Goal: Transaction & Acquisition: Purchase product/service

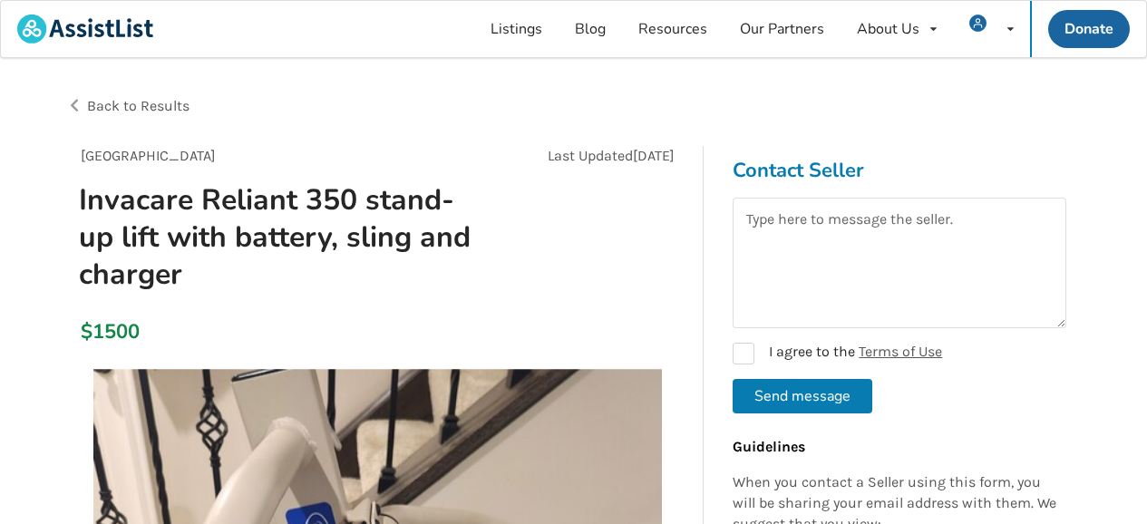
scroll to position [189, 0]
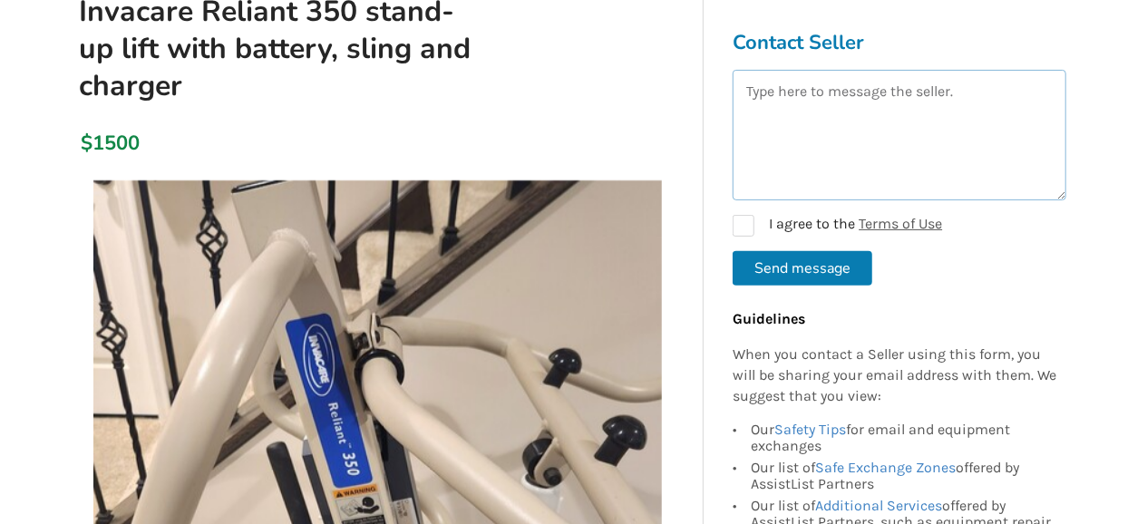
click at [742, 92] on textarea at bounding box center [899, 135] width 334 height 131
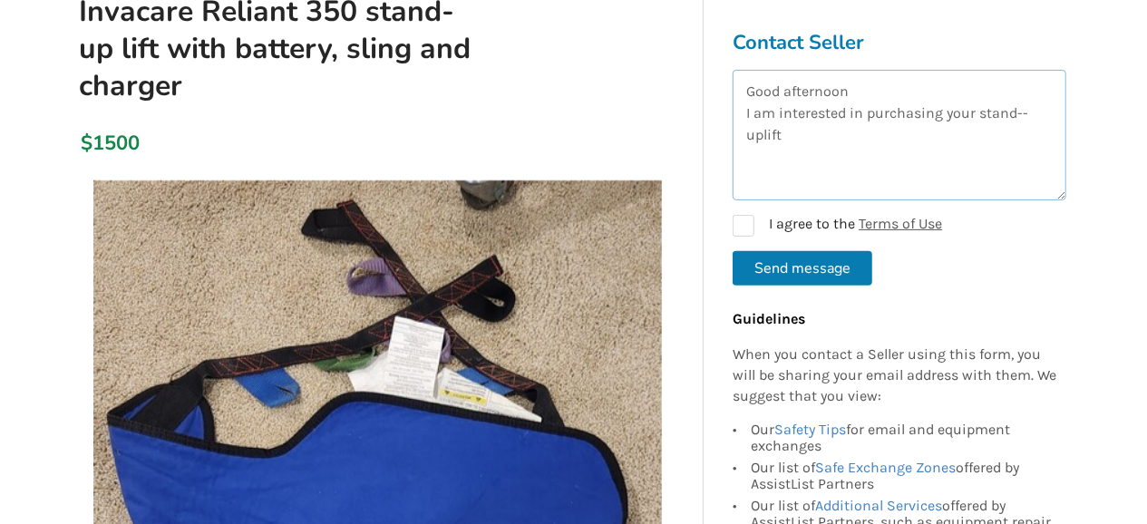
click at [762, 135] on textarea "Good afternoon I am interested in purchasing your stand--uplift" at bounding box center [899, 135] width 334 height 131
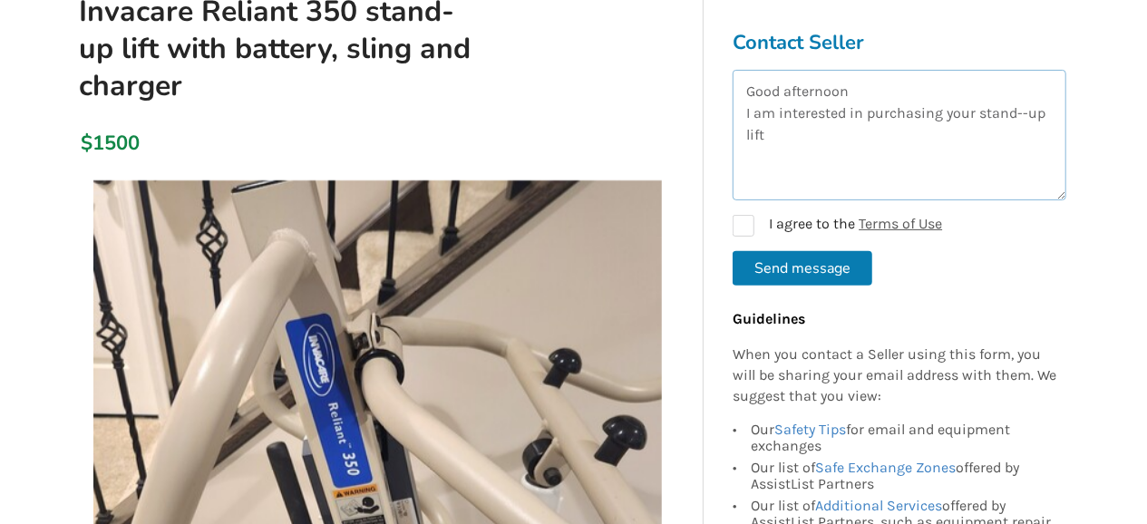
click at [772, 134] on textarea "Good afternoon I am interested in purchasing your stand--up lift" at bounding box center [899, 135] width 334 height 131
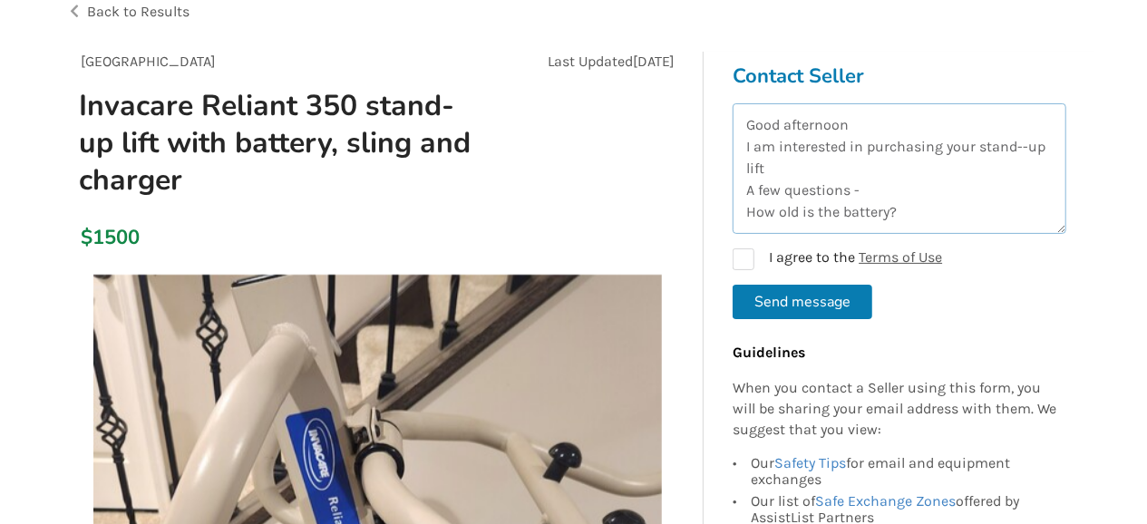
scroll to position [12, 0]
click at [785, 166] on textarea "Good afternoon I am interested in purchasing your stand--up lift A few question…" at bounding box center [899, 168] width 334 height 131
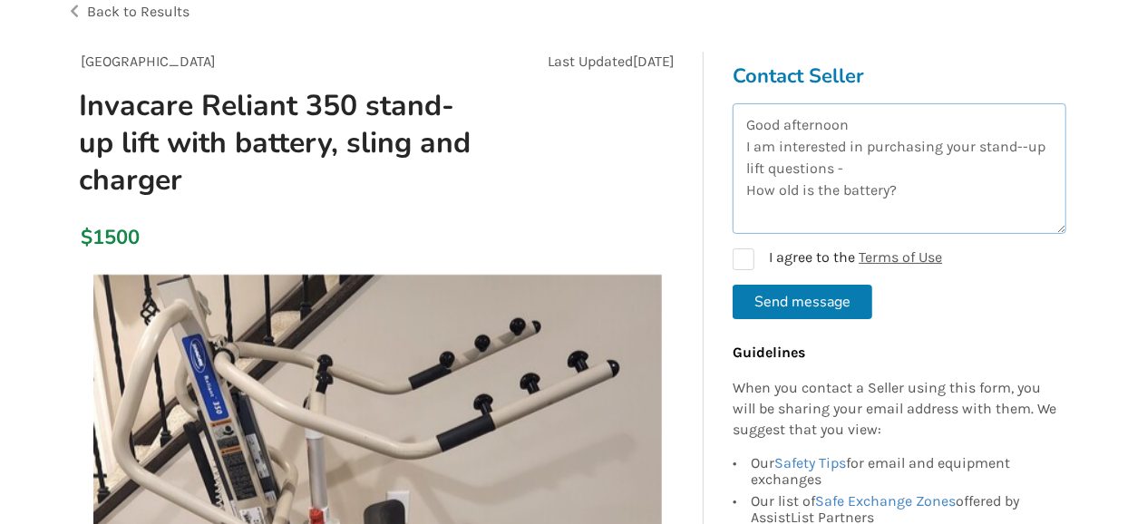
scroll to position [0, 0]
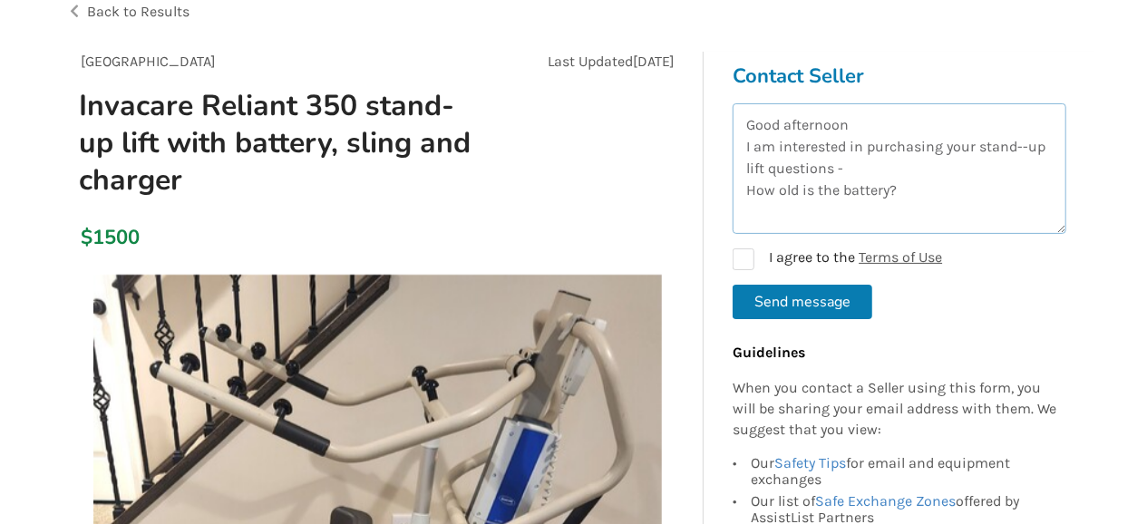
click at [921, 186] on textarea "Good afternoon I am interested in purchasing your stand--up lift questions - Ho…" at bounding box center [899, 168] width 334 height 131
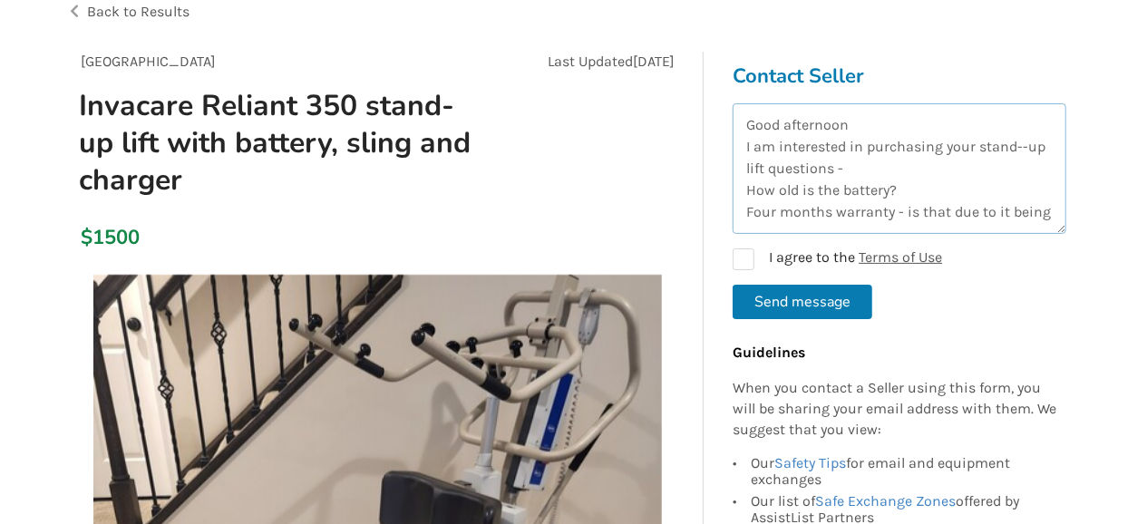
scroll to position [22, 0]
drag, startPoint x: 921, startPoint y: 188, endPoint x: 994, endPoint y: 249, distance: 95.9
click at [994, 234] on textarea "Good afternoon I am interested in purchasing your stand--up lift questions - Ho…" at bounding box center [899, 168] width 334 height 131
type textarea "Good afternoon I am interested in purchasing your stand--up lift questions - Ho…"
click at [994, 249] on div "I agree to the Terms of Use" at bounding box center [899, 259] width 334 height 22
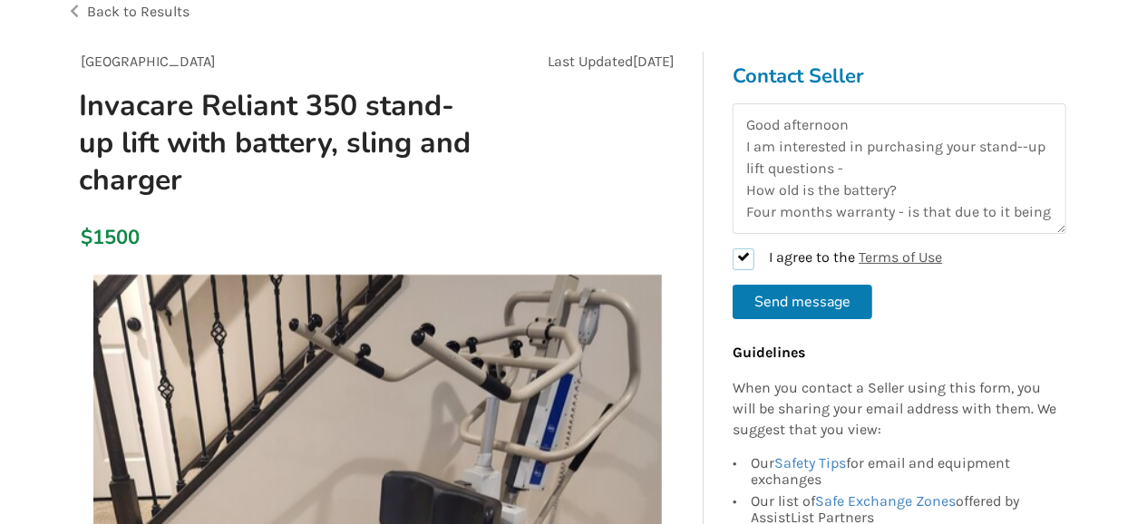
checkbox input "true"
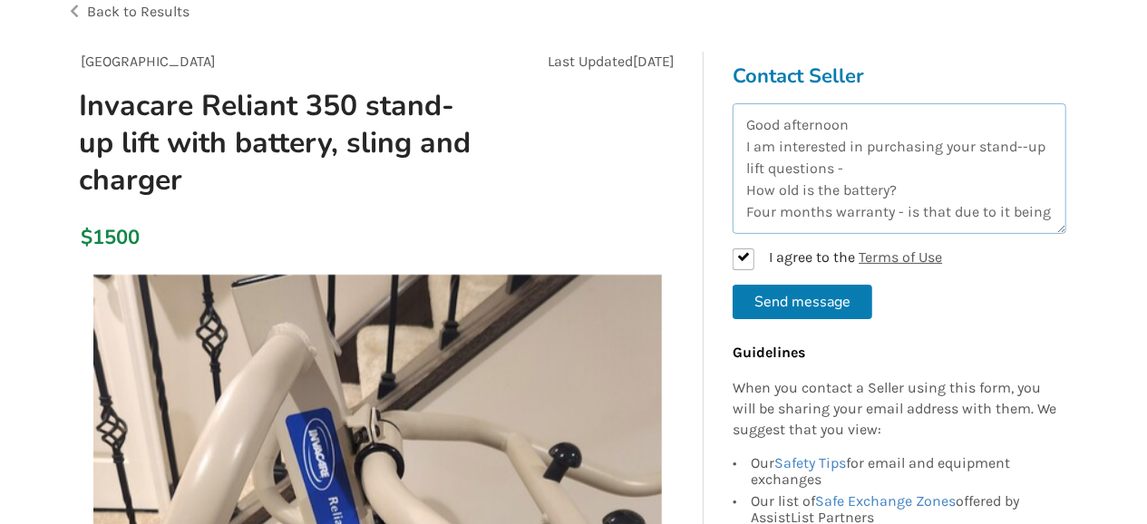
click at [786, 211] on textarea "Good afternoon I am interested in purchasing your stand--up lift questions - Ho…" at bounding box center [899, 168] width 334 height 131
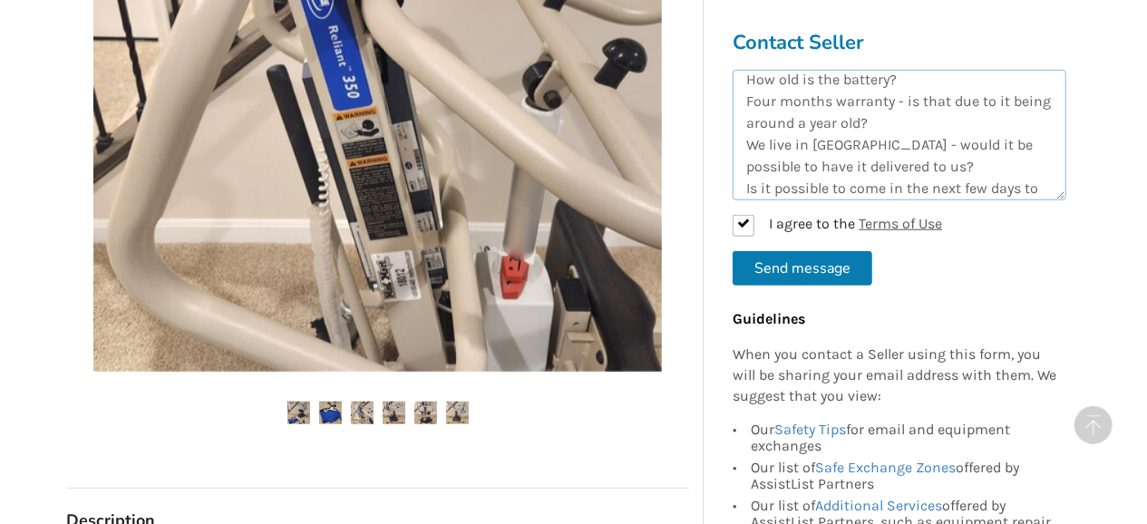
scroll to position [96, 0]
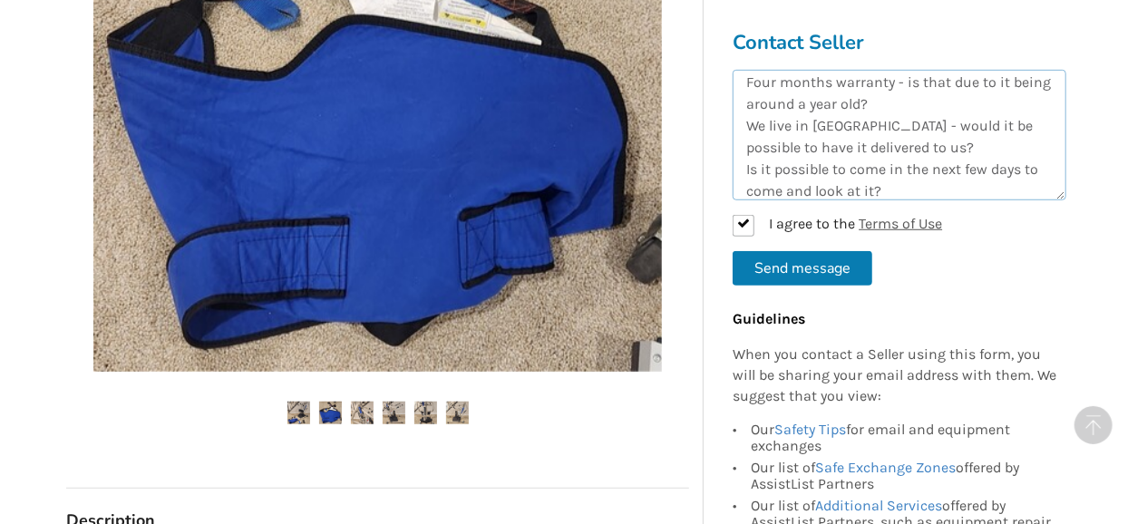
drag, startPoint x: 907, startPoint y: 146, endPoint x: 744, endPoint y: 126, distance: 164.4
click at [744, 126] on textarea "Good afternoon I am interested in purchasing your stand--up lift questions - Ho…" at bounding box center [899, 135] width 334 height 131
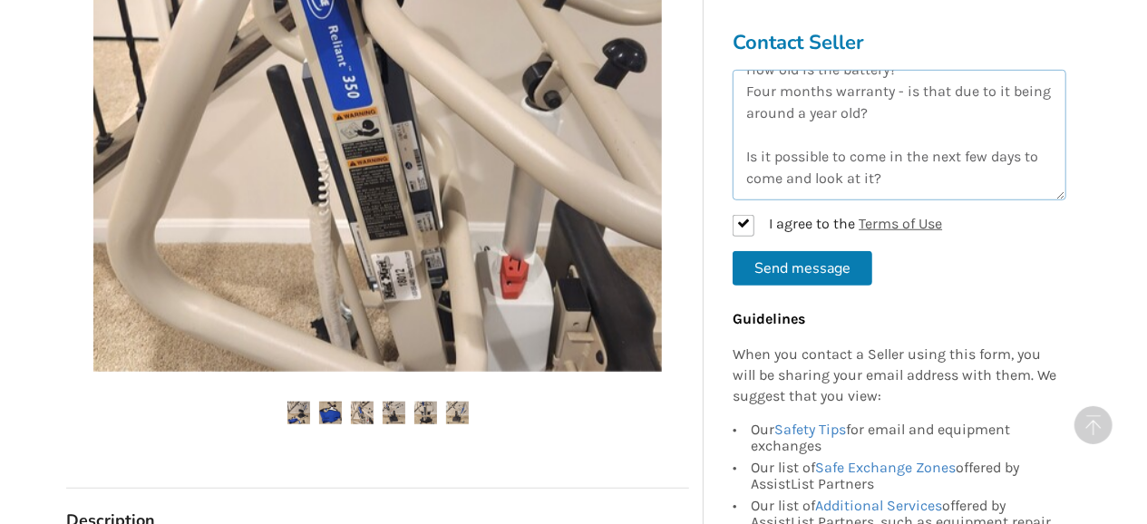
scroll to position [87, 0]
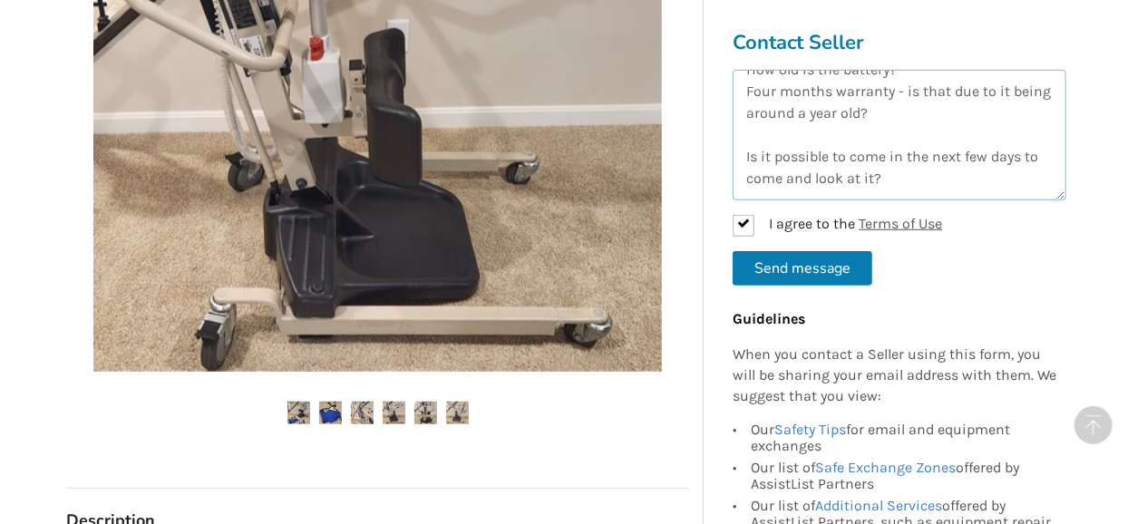
click at [742, 155] on textarea "Good afternoon I am interested in purchasing your stand--up lift questions - Ho…" at bounding box center [899, 135] width 334 height 131
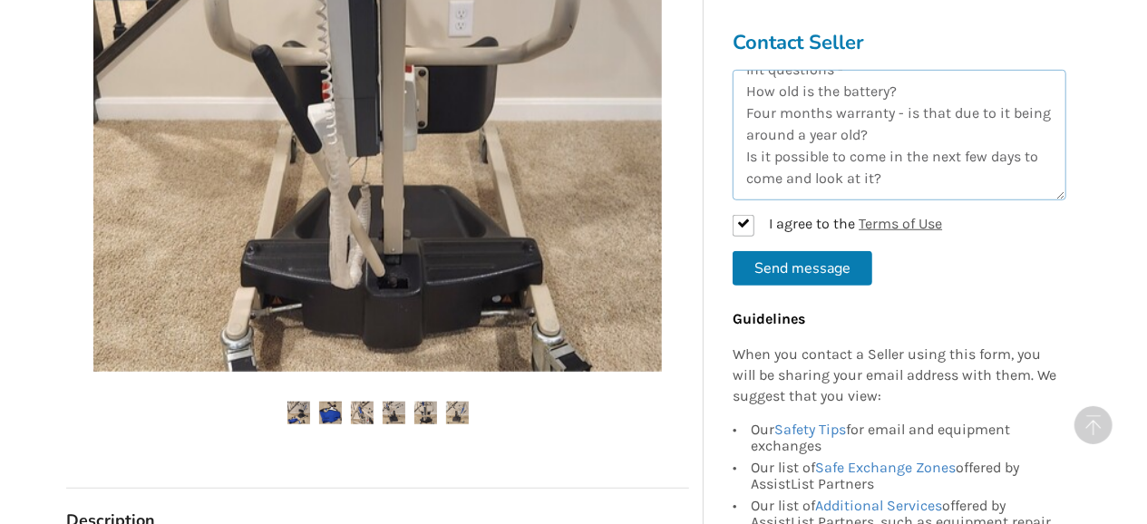
click at [897, 179] on textarea "Good afternoon I am interested in purchasing your stand--up lift questions - Ho…" at bounding box center [899, 135] width 334 height 131
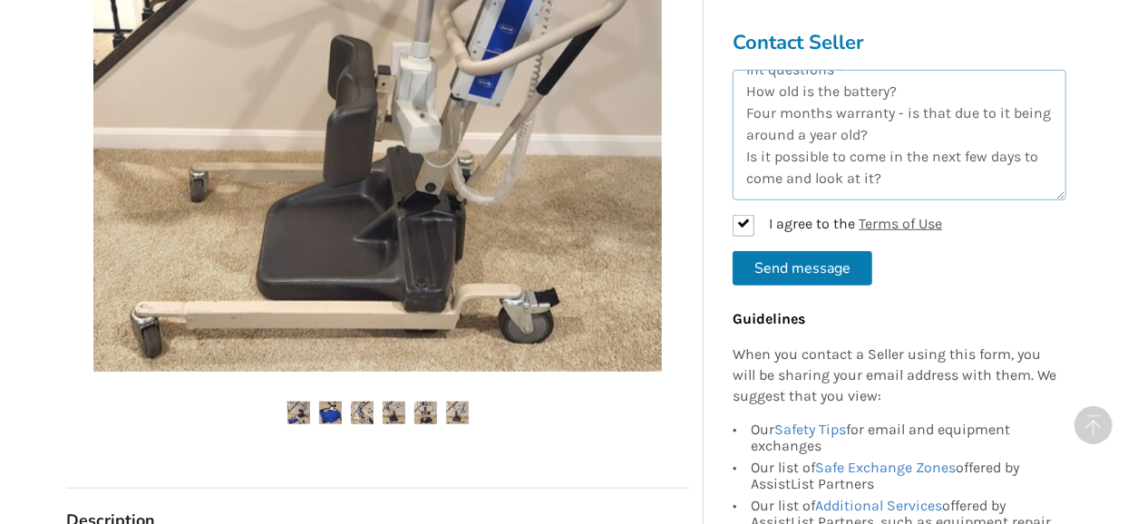
scroll to position [77, 0]
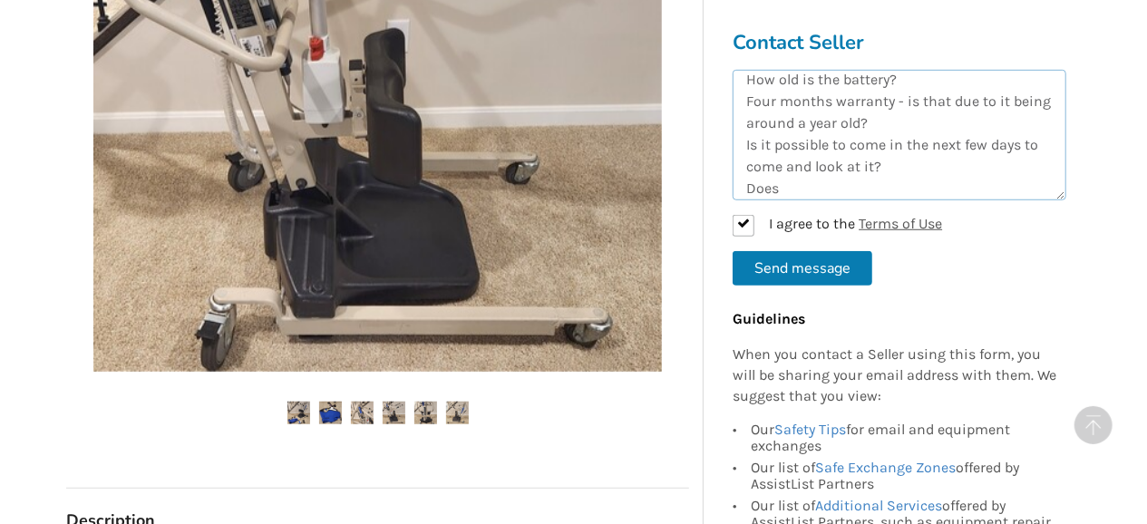
click at [906, 121] on textarea "Good afternoon I am interested in purchasing your stand--up lift questions - Ho…" at bounding box center [899, 135] width 334 height 131
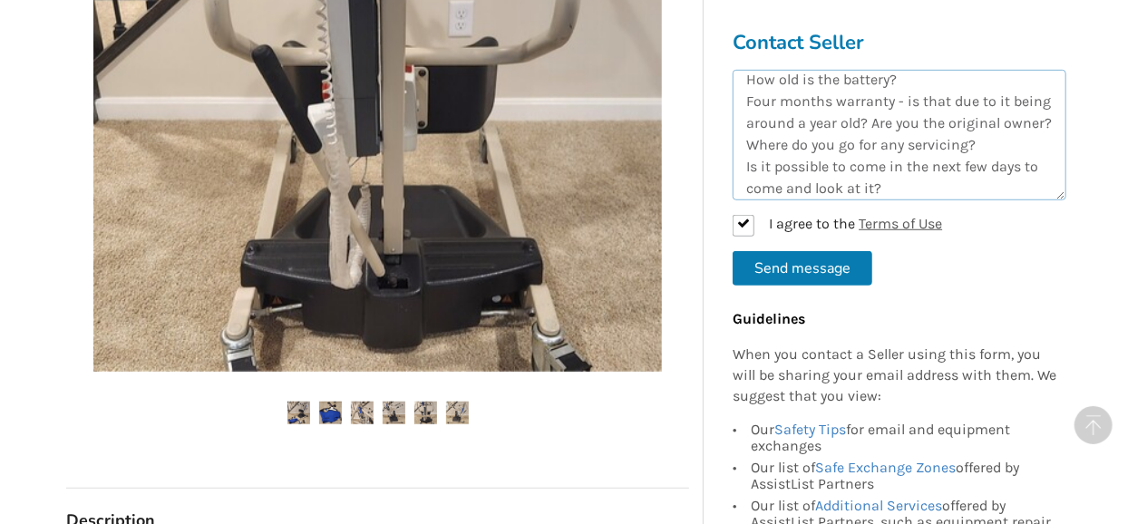
click at [932, 182] on textarea "Good afternoon I am interested in purchasing your stand--up lift questions - Ho…" at bounding box center [899, 135] width 334 height 131
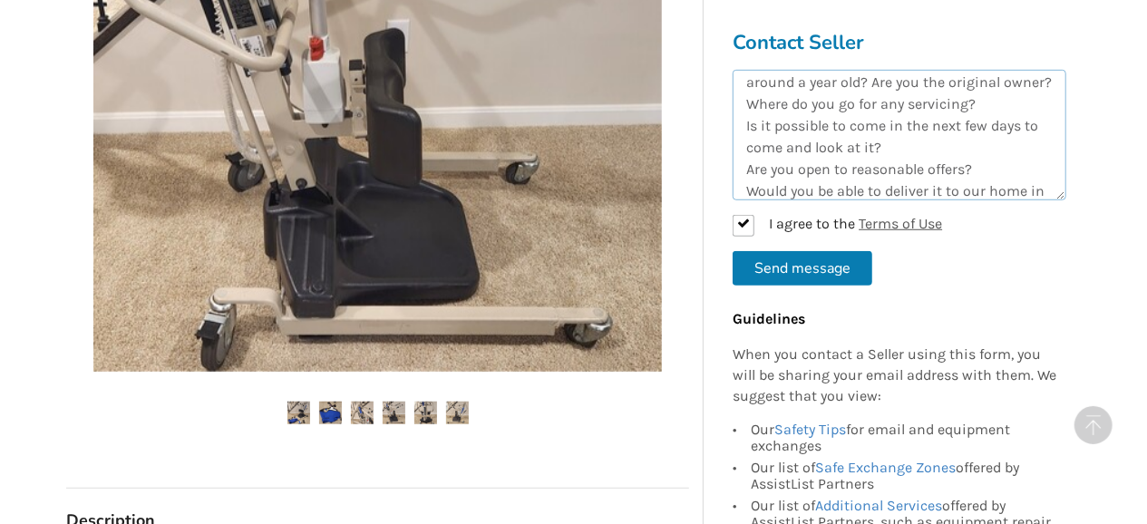
scroll to position [140, 0]
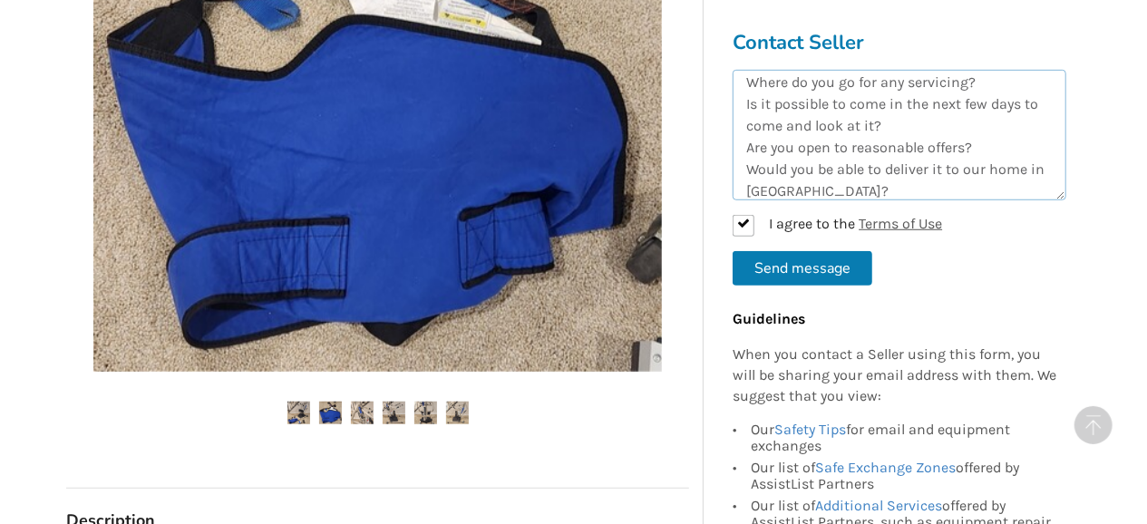
click at [897, 123] on textarea "Good afternoon I am interested in purchasing your stand--up lift questions - Ho…" at bounding box center [899, 135] width 334 height 131
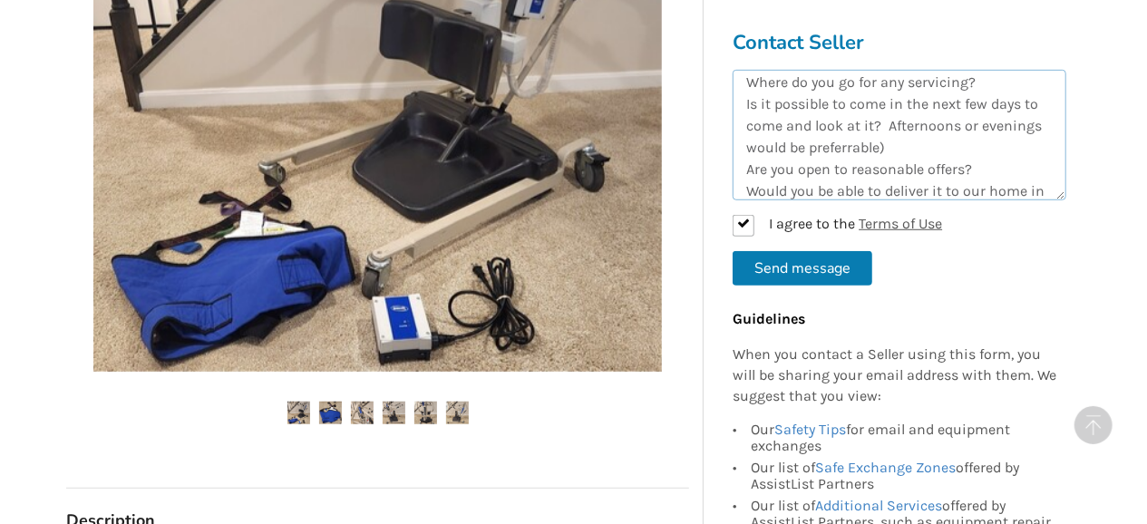
click at [887, 123] on textarea "Good afternoon I am interested in purchasing your stand--up lift questions - Ho…" at bounding box center [899, 135] width 334 height 131
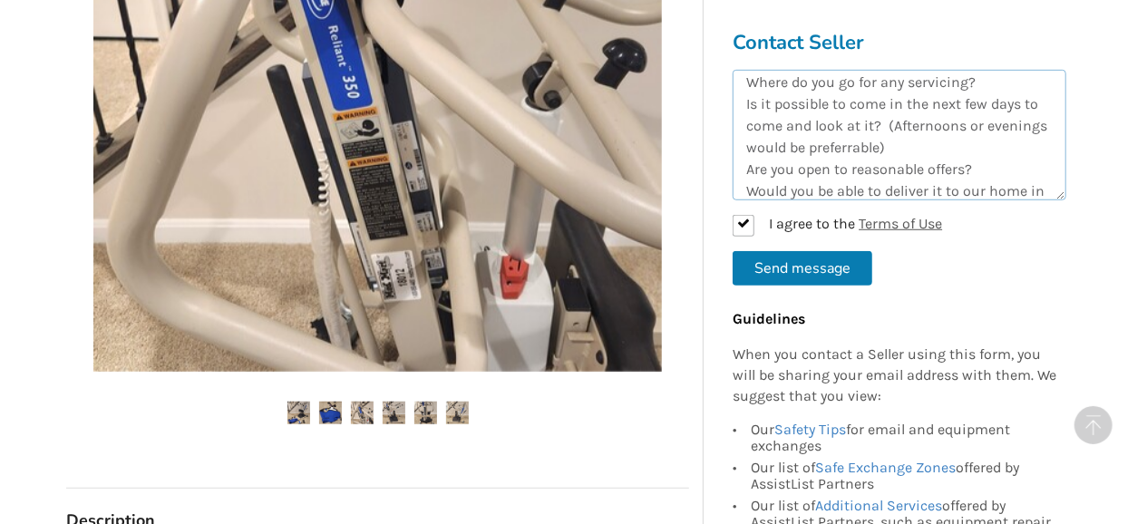
click at [855, 150] on textarea "Good afternoon I am interested in purchasing your stand--up lift questions - Ho…" at bounding box center [899, 135] width 334 height 131
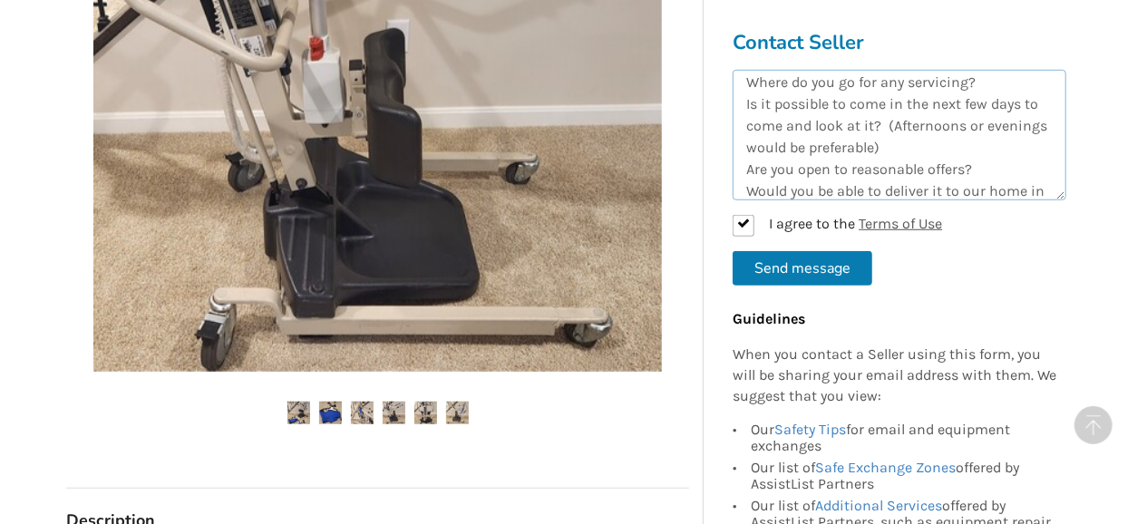
click at [918, 146] on textarea "Good afternoon I am interested in purchasing your stand--up lift questions - Ho…" at bounding box center [899, 135] width 334 height 131
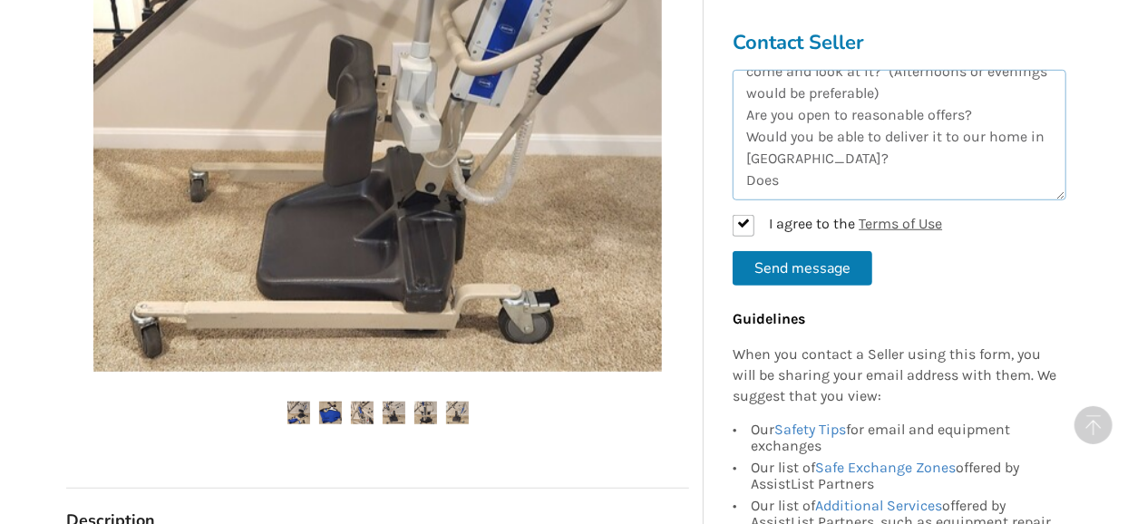
scroll to position [196, 0]
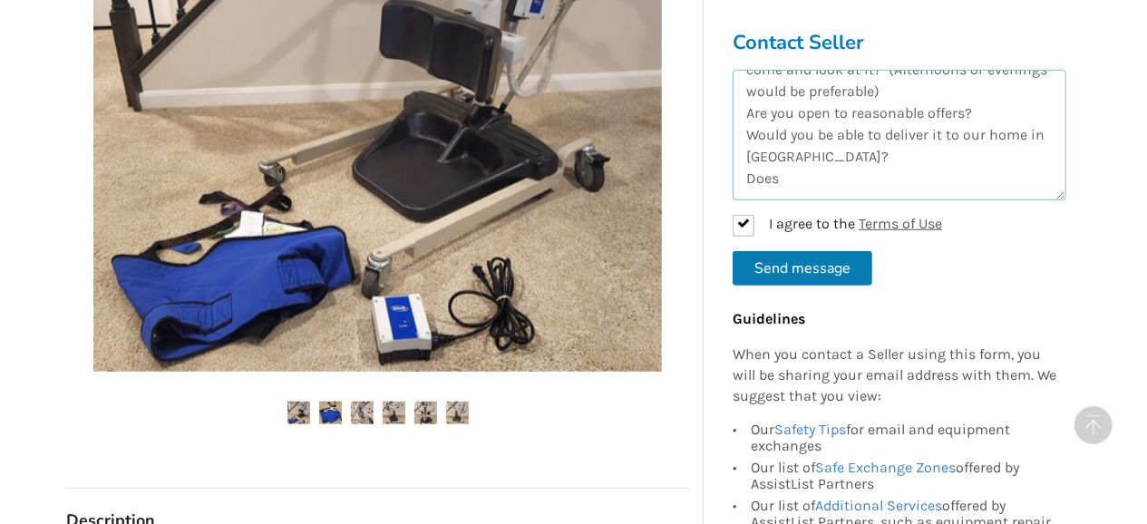
click at [787, 177] on textarea "Good afternoon I am interested in purchasing your stand--up lift questions - Ho…" at bounding box center [899, 135] width 334 height 131
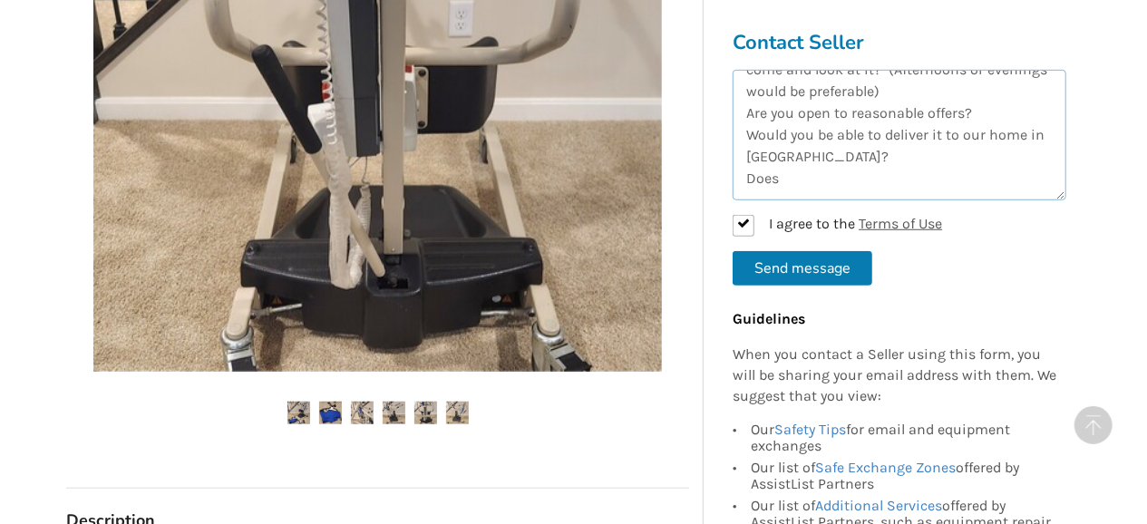
scroll to position [94, 0]
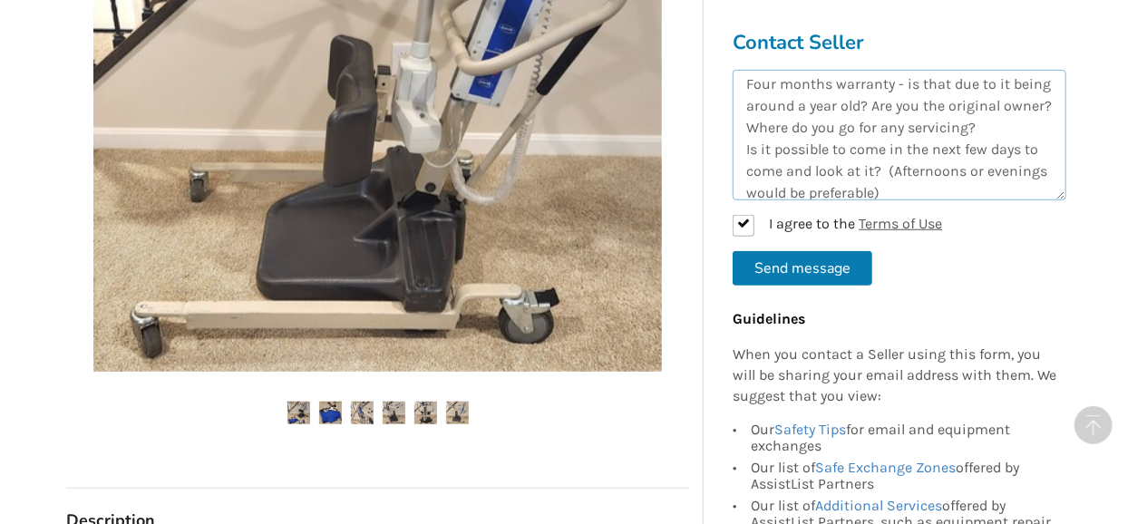
click at [906, 126] on textarea "Good afternoon I am interested in purchasing your stand--up lift questions - Ho…" at bounding box center [899, 135] width 334 height 131
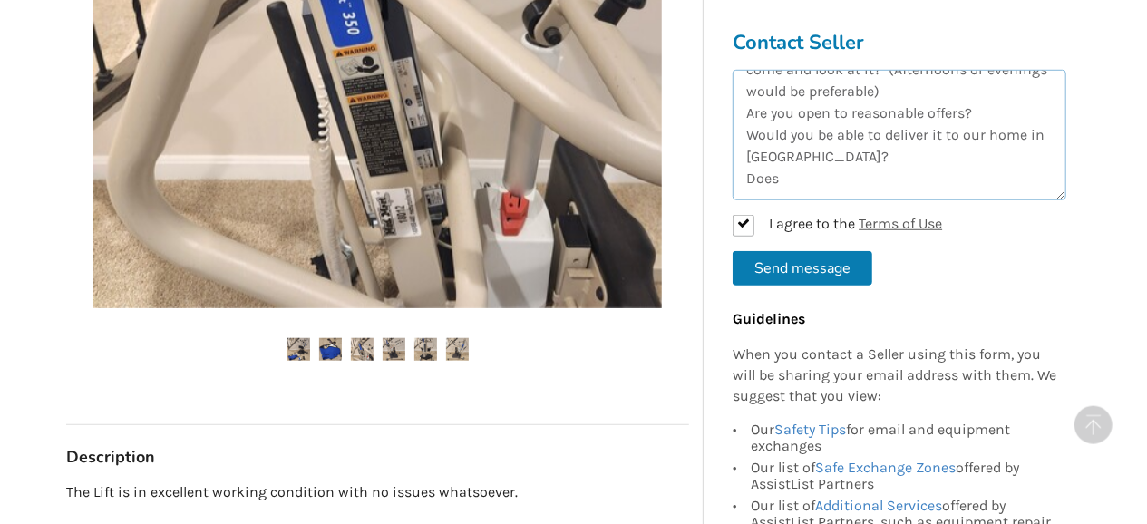
scroll to position [660, 0]
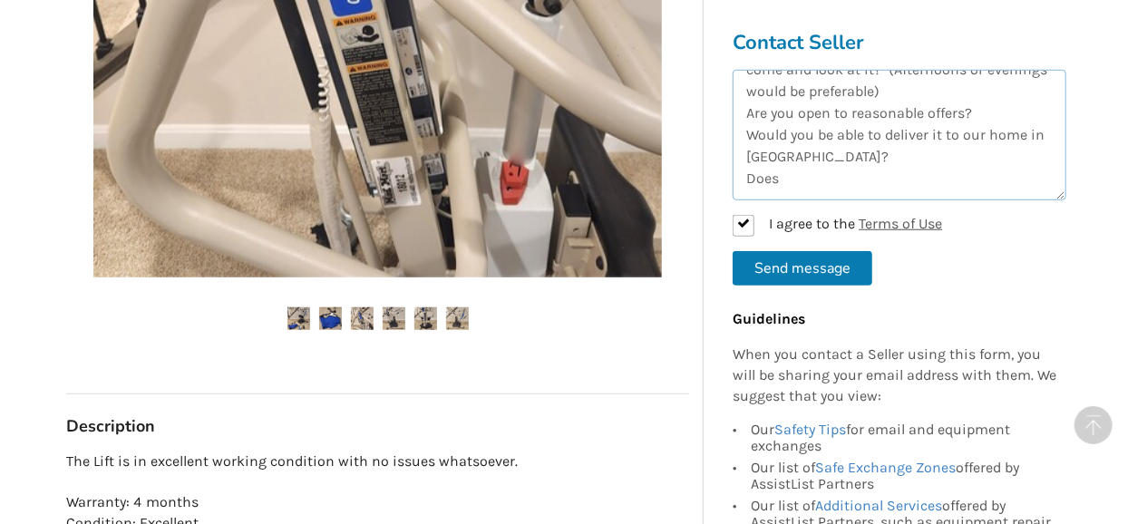
click at [786, 180] on textarea "Good afternoon I am interested in purchasing your stand--up lift questions - Ho…" at bounding box center [899, 135] width 334 height 131
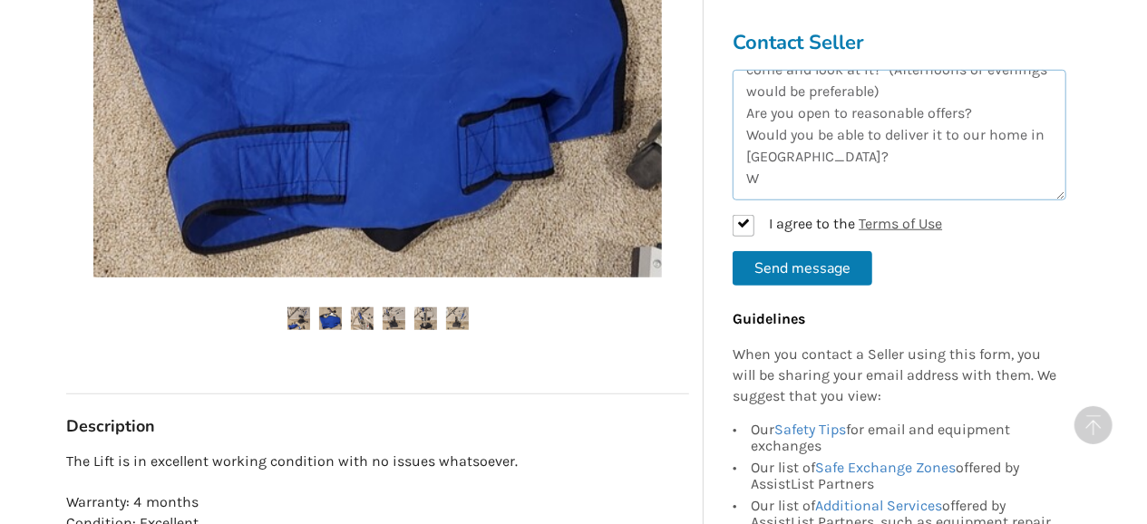
click at [791, 173] on textarea "Good afternoon I am interested in purchasing your stand--up lift questions - Ho…" at bounding box center [899, 135] width 334 height 131
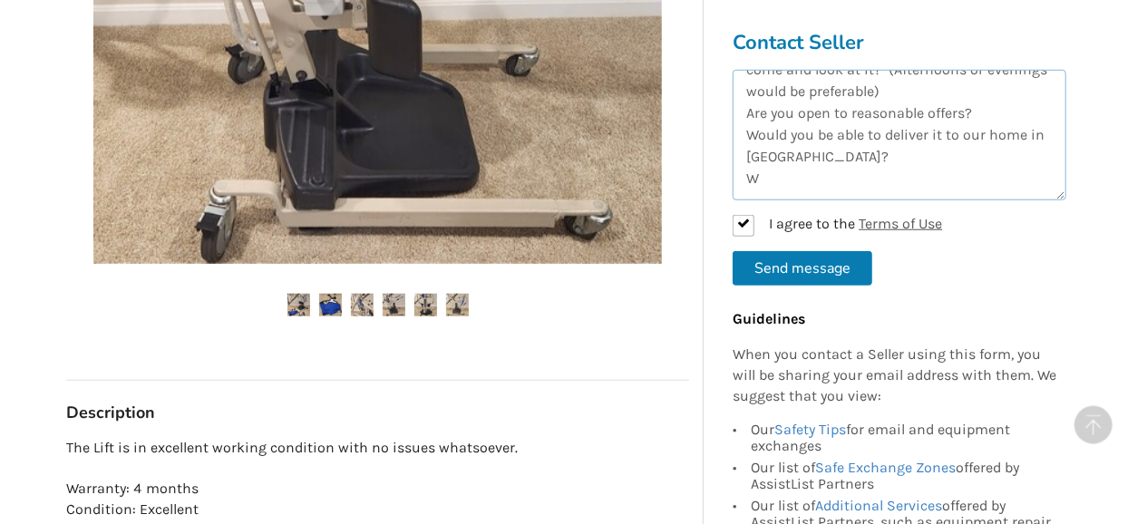
scroll to position [566, 0]
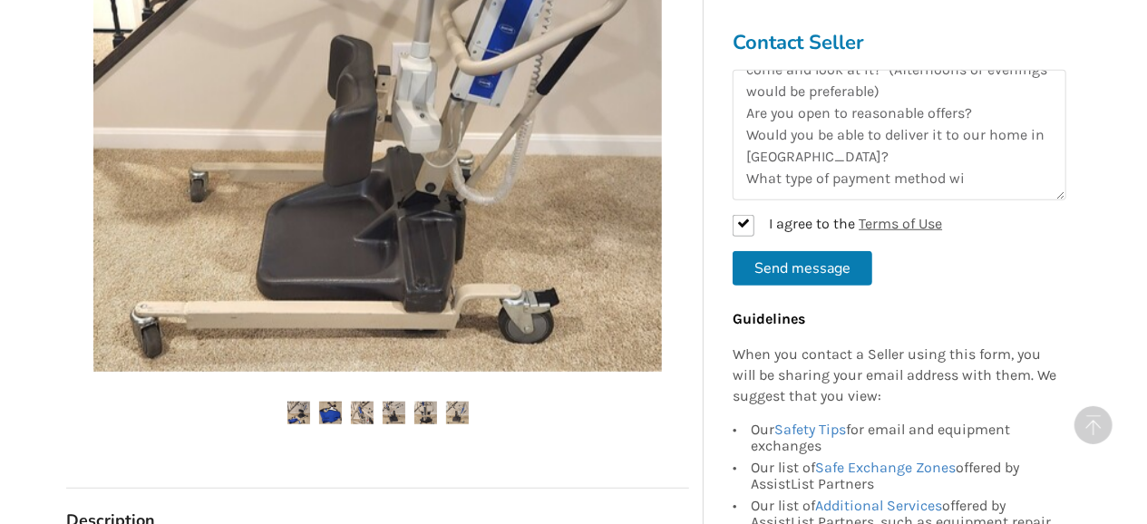
click at [693, 161] on div "[GEOGRAPHIC_DATA] Last Updated [DATE] Invacare Reliant 350 stand-up lift with b…" at bounding box center [378, 306] width 652 height 1453
click at [682, 170] on div at bounding box center [377, 82] width 623 height 577
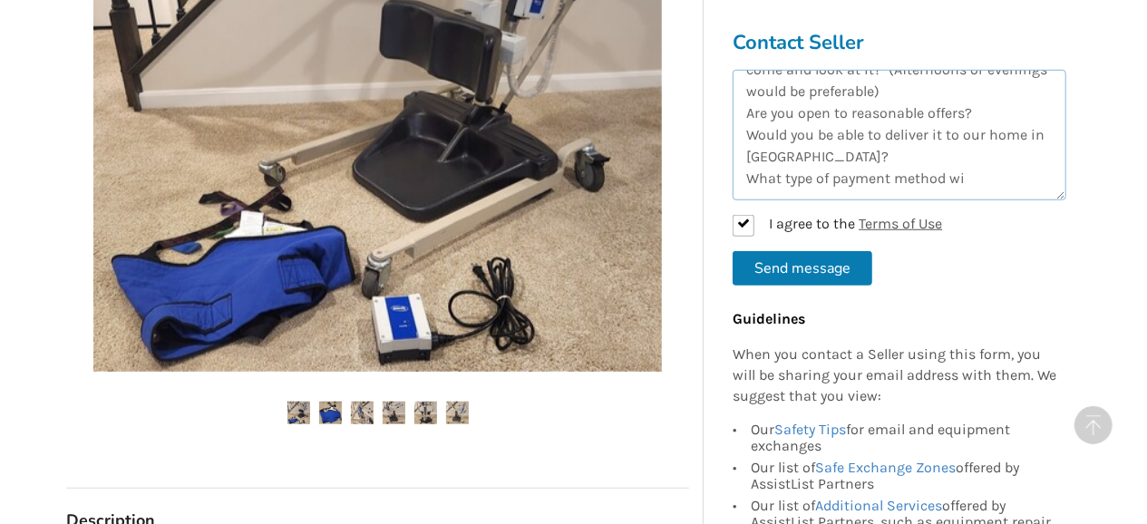
click at [964, 180] on textarea "Good afternoon I am interested in purchasing your stand--up lift questions - Ho…" at bounding box center [899, 135] width 334 height 131
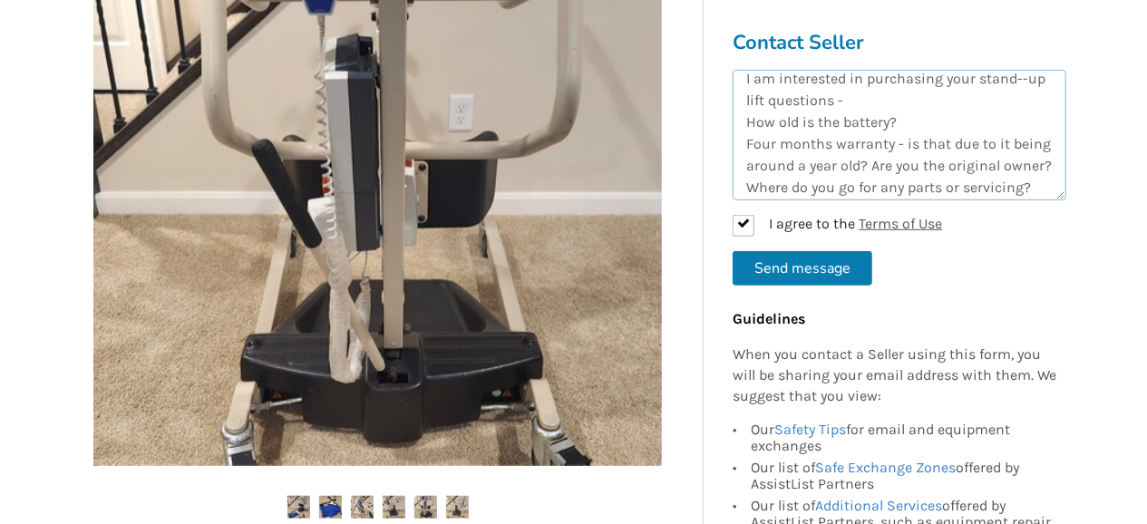
scroll to position [0, 0]
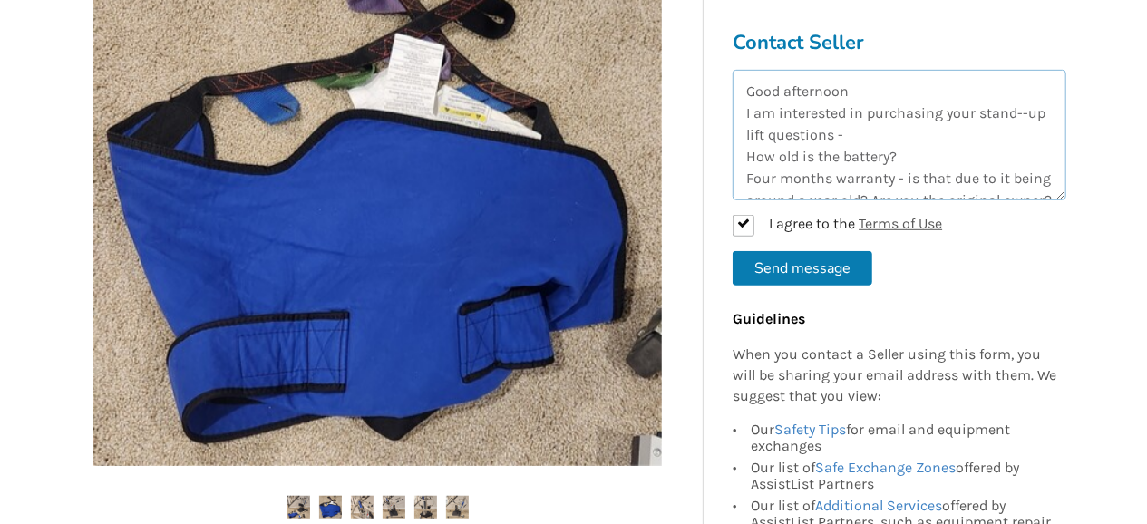
click at [766, 134] on textarea "Good afternoon I am interested in purchasing your stand--up lift questions - Ho…" at bounding box center [899, 135] width 334 height 131
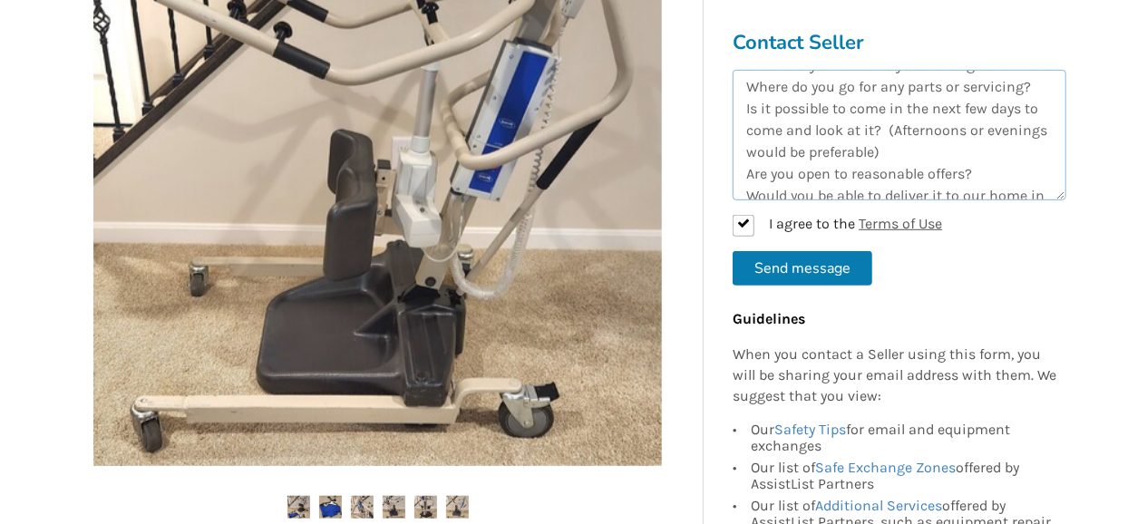
scroll to position [203, 0]
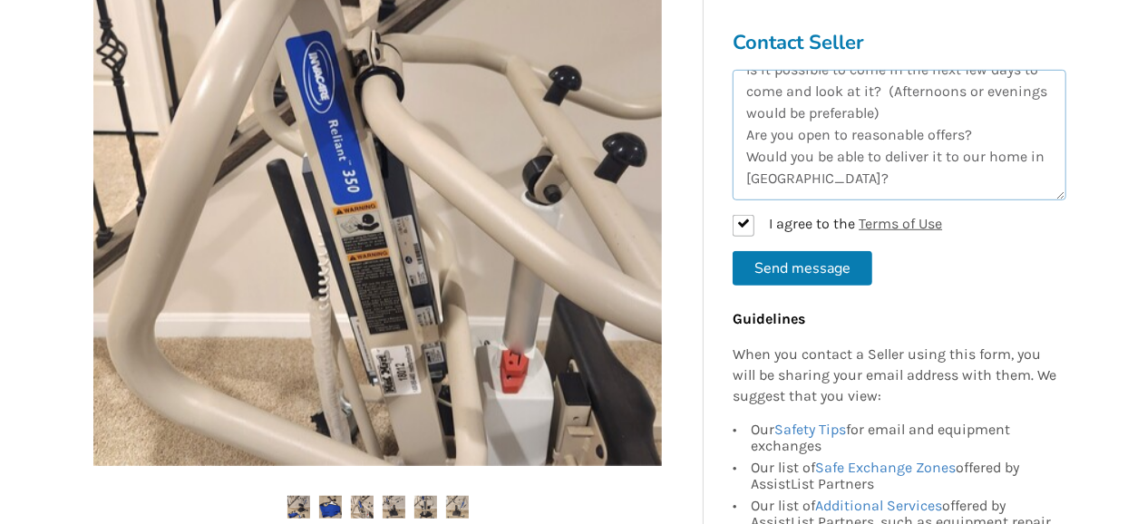
click at [842, 171] on textarea "Good afternoon I am interested in purchasing your stand--up lift. I have a few …" at bounding box center [899, 135] width 334 height 131
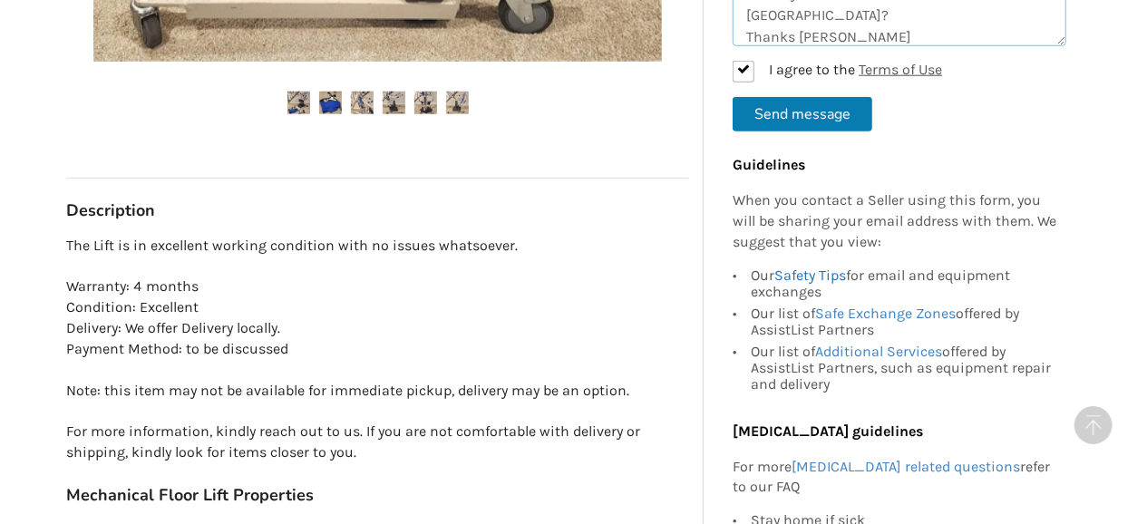
scroll to position [754, 0]
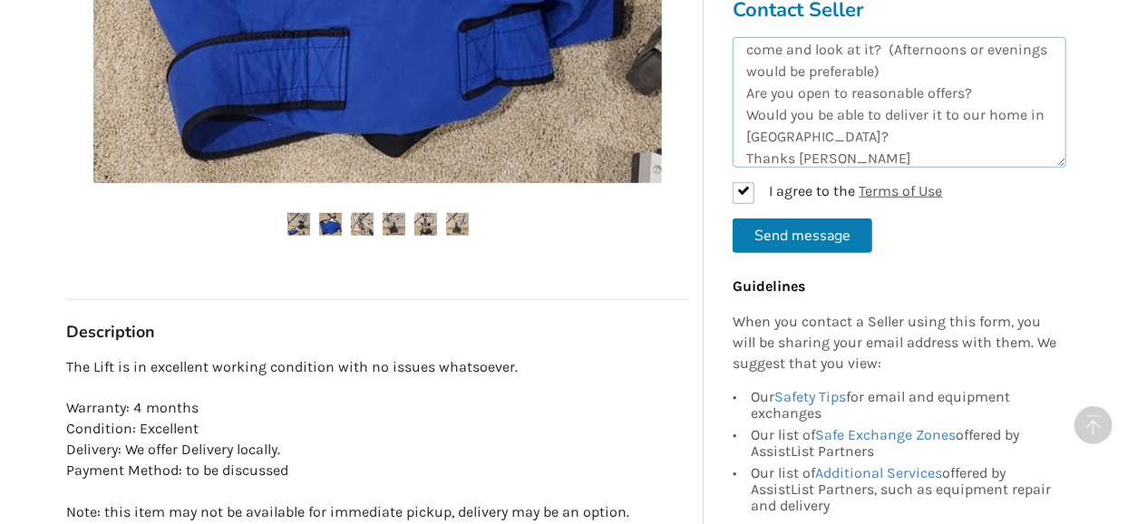
type textarea "Good afternoon I am interested in purchasing your stand--up lift. I have a few …"
click at [806, 231] on button "Send message" at bounding box center [802, 236] width 140 height 34
checkbox input "false"
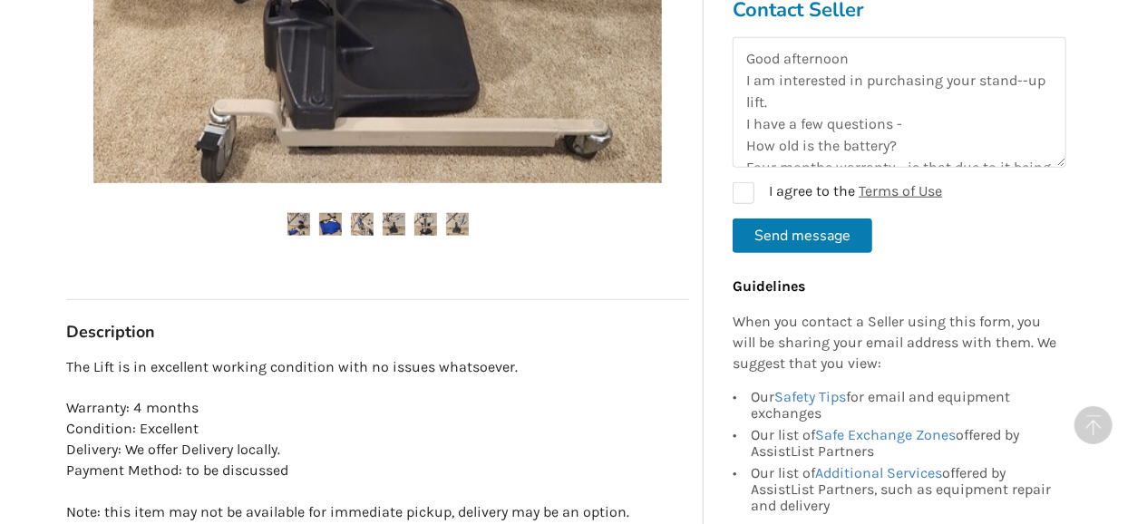
click at [325, 226] on img at bounding box center [330, 224] width 23 height 23
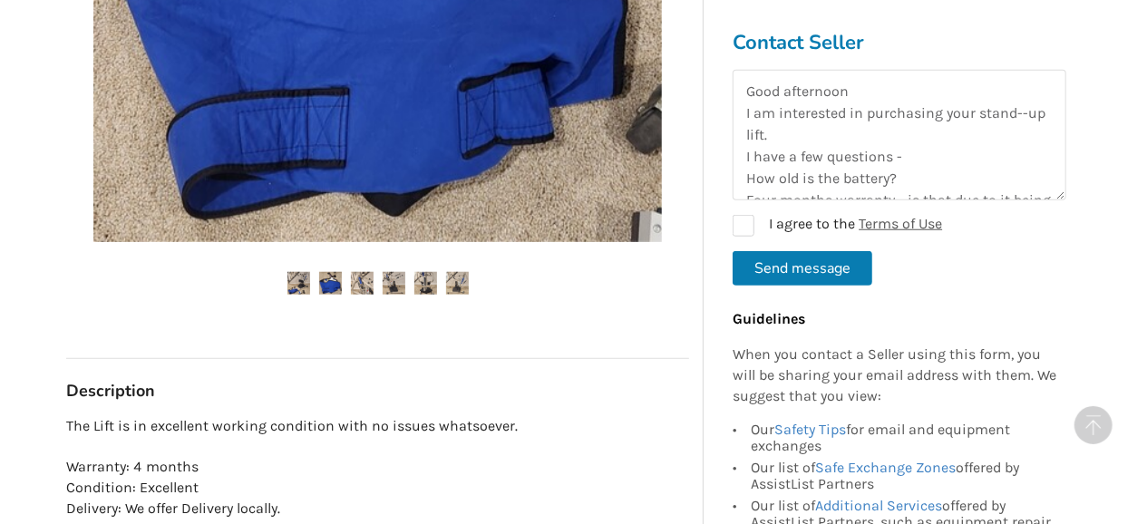
scroll to position [660, 0]
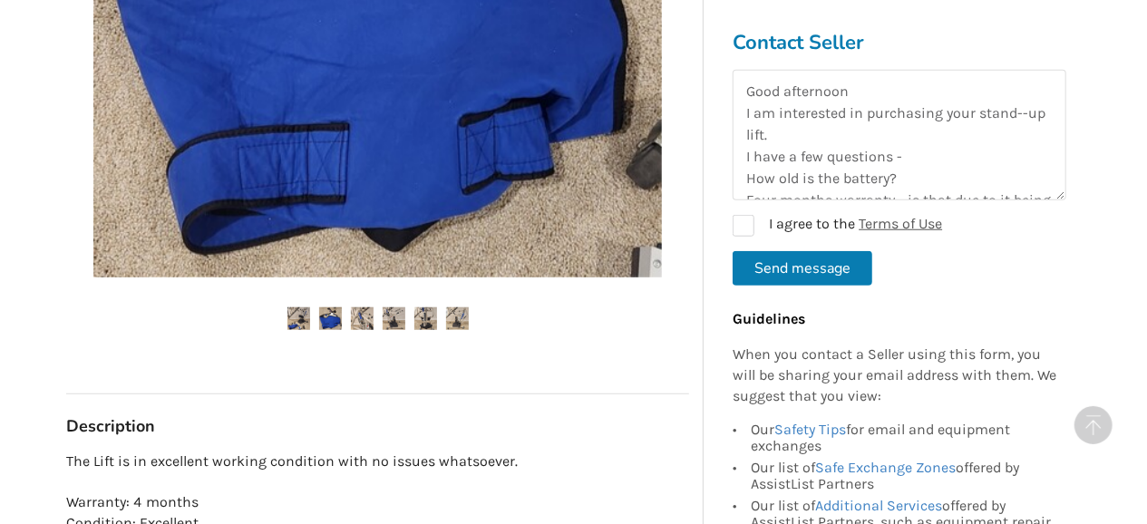
click at [362, 318] on img at bounding box center [362, 318] width 23 height 23
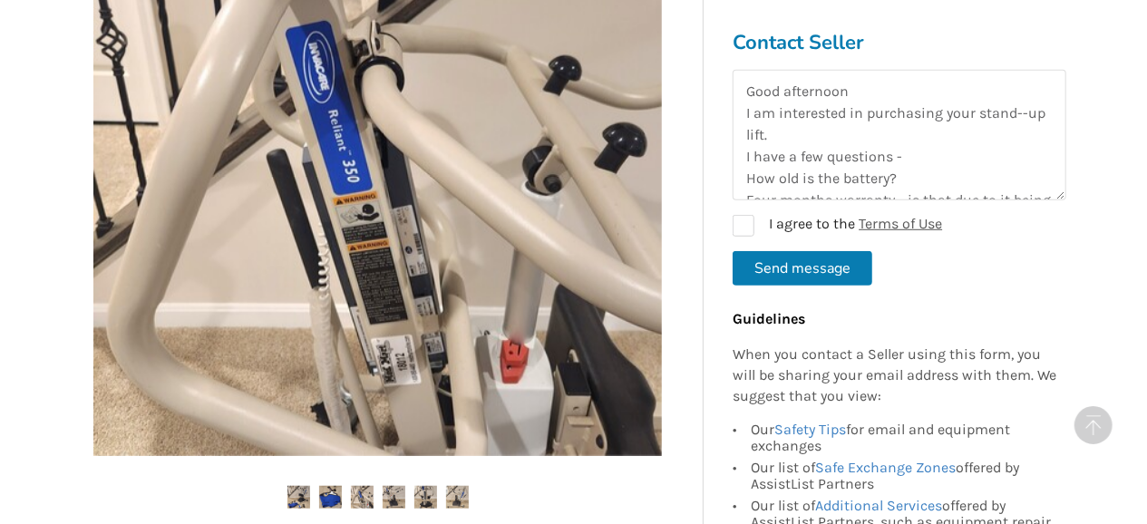
scroll to position [471, 0]
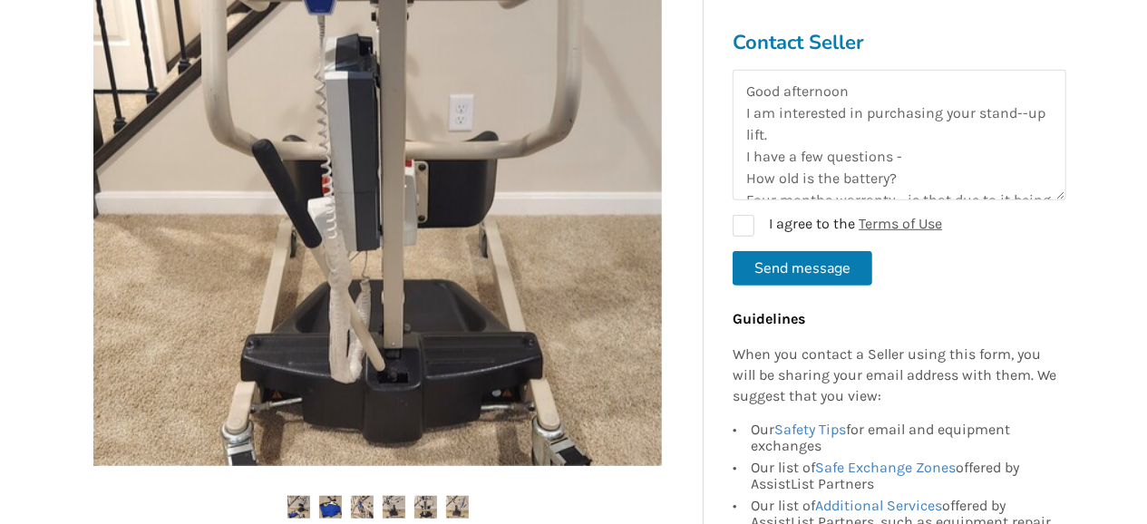
click at [393, 500] on img at bounding box center [394, 507] width 23 height 23
click at [429, 509] on img at bounding box center [425, 507] width 23 height 23
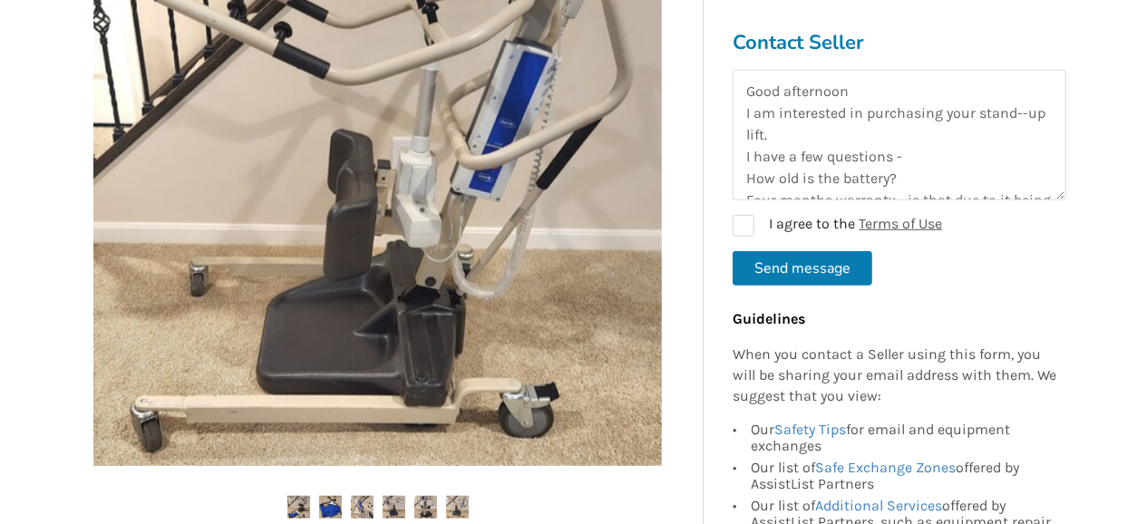
click at [476, 509] on ul at bounding box center [377, 508] width 623 height 24
click at [466, 508] on img at bounding box center [457, 507] width 23 height 23
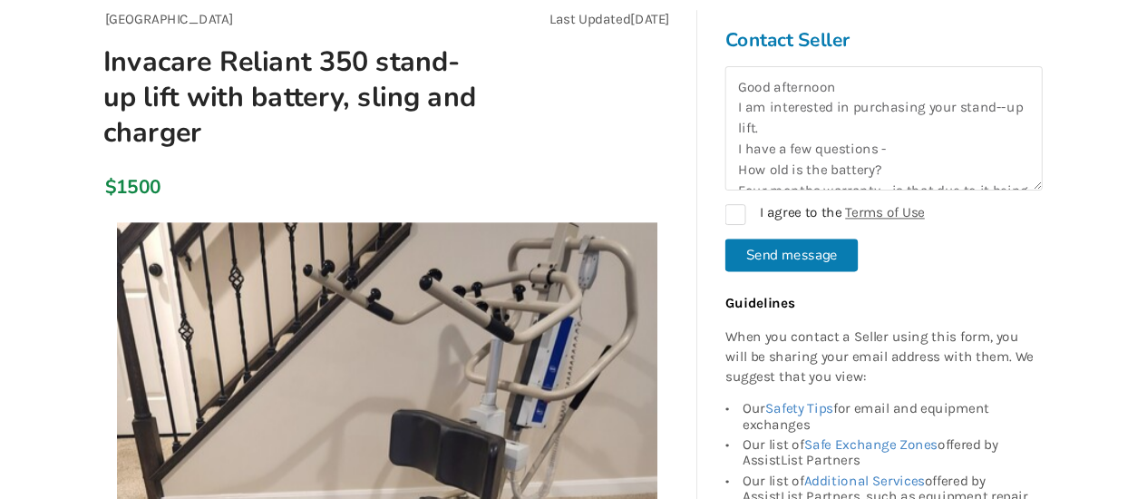
scroll to position [0, 0]
